Goal: Task Accomplishment & Management: Manage account settings

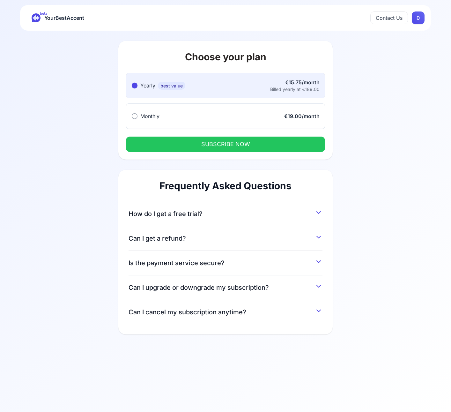
click at [184, 217] on span "How do I get a free trial?" at bounding box center [166, 213] width 74 height 9
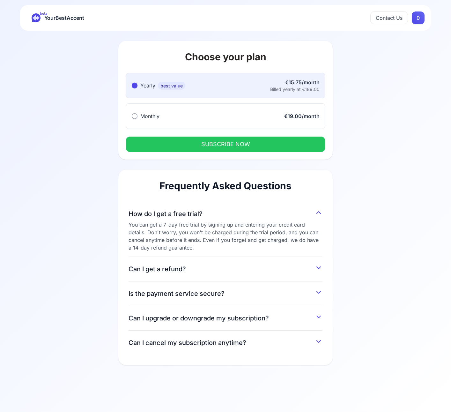
click at [55, 14] on span "YourBestAccent" at bounding box center [64, 17] width 40 height 9
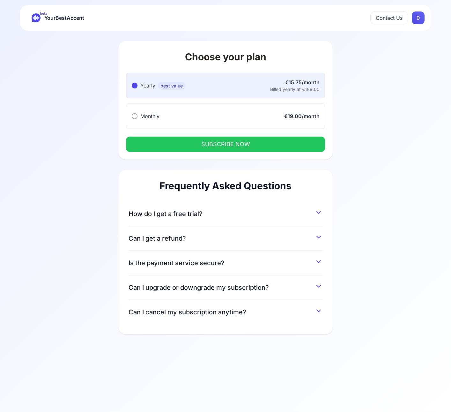
click at [54, 16] on span "YourBestAccent" at bounding box center [64, 17] width 40 height 9
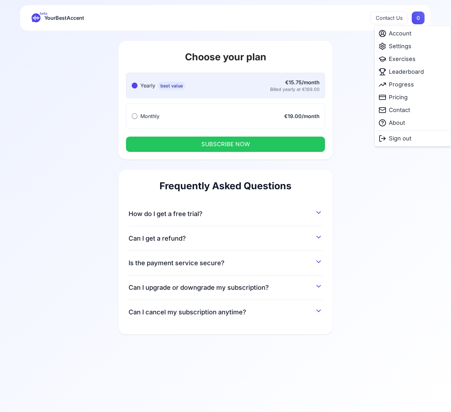
click at [415, 17] on html "beta YourBestAccent Contact Us 0 Choose your plan Yearly best value Yearly best…" at bounding box center [225, 206] width 451 height 412
click at [409, 62] on span "Exercises" at bounding box center [402, 59] width 27 height 9
click at [422, 16] on html "beta YourBestAccent Contact Us 0 Choose your plan Yearly best value Yearly best…" at bounding box center [225, 206] width 451 height 412
click at [410, 32] on span "Account" at bounding box center [400, 33] width 23 height 9
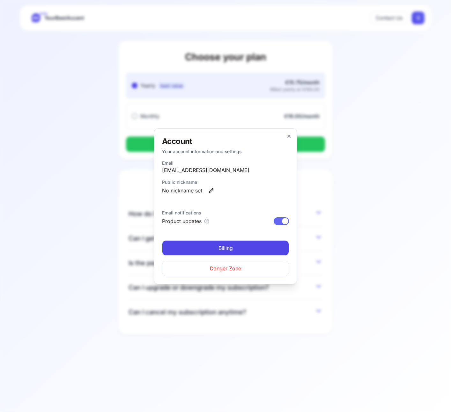
click at [288, 141] on h2 "Account" at bounding box center [225, 141] width 127 height 10
click at [288, 136] on icon "button" at bounding box center [289, 136] width 3 height 3
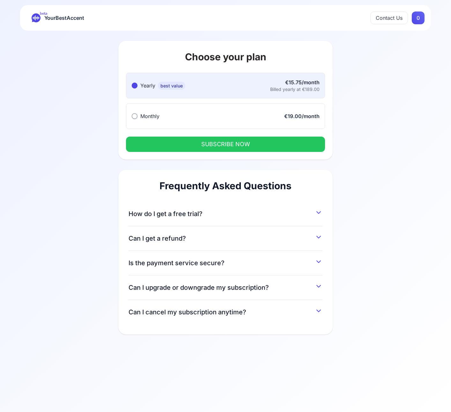
click at [424, 23] on div "beta YourBestAccent Contact Us 0" at bounding box center [225, 18] width 411 height 26
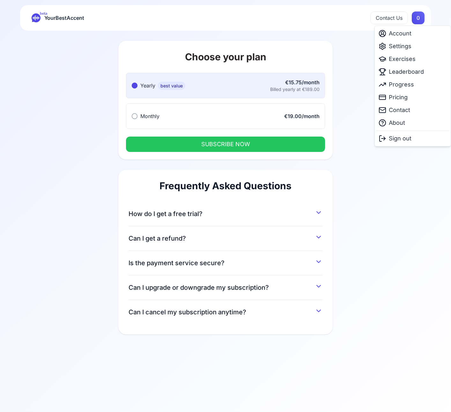
click at [418, 14] on html "beta YourBestAccent Contact Us 0 Choose your plan Yearly best value Yearly best…" at bounding box center [225, 206] width 451 height 412
click at [404, 46] on span "Settings" at bounding box center [400, 46] width 23 height 9
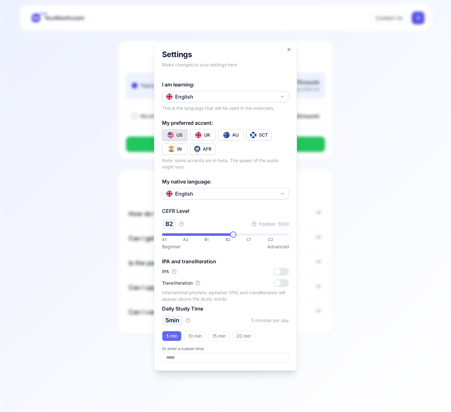
click at [252, 102] on div "I am learning: English This is the language that will be used in the exercises." at bounding box center [225, 96] width 127 height 31
click at [253, 99] on button "English" at bounding box center [225, 96] width 127 height 11
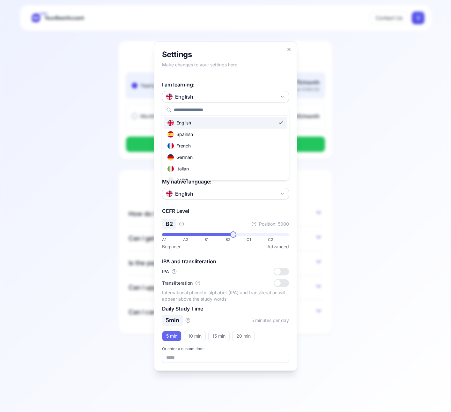
click at [294, 51] on div at bounding box center [225, 206] width 451 height 412
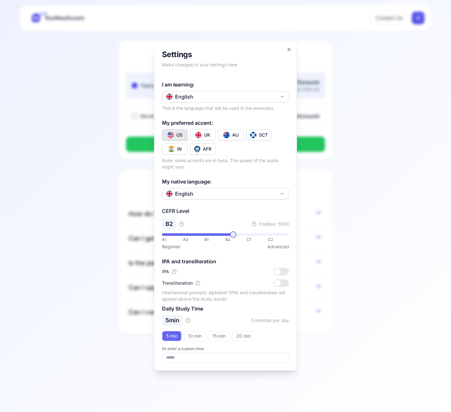
click at [291, 49] on div "**********" at bounding box center [225, 205] width 143 height 329
